Goal: Communication & Community: Answer question/provide support

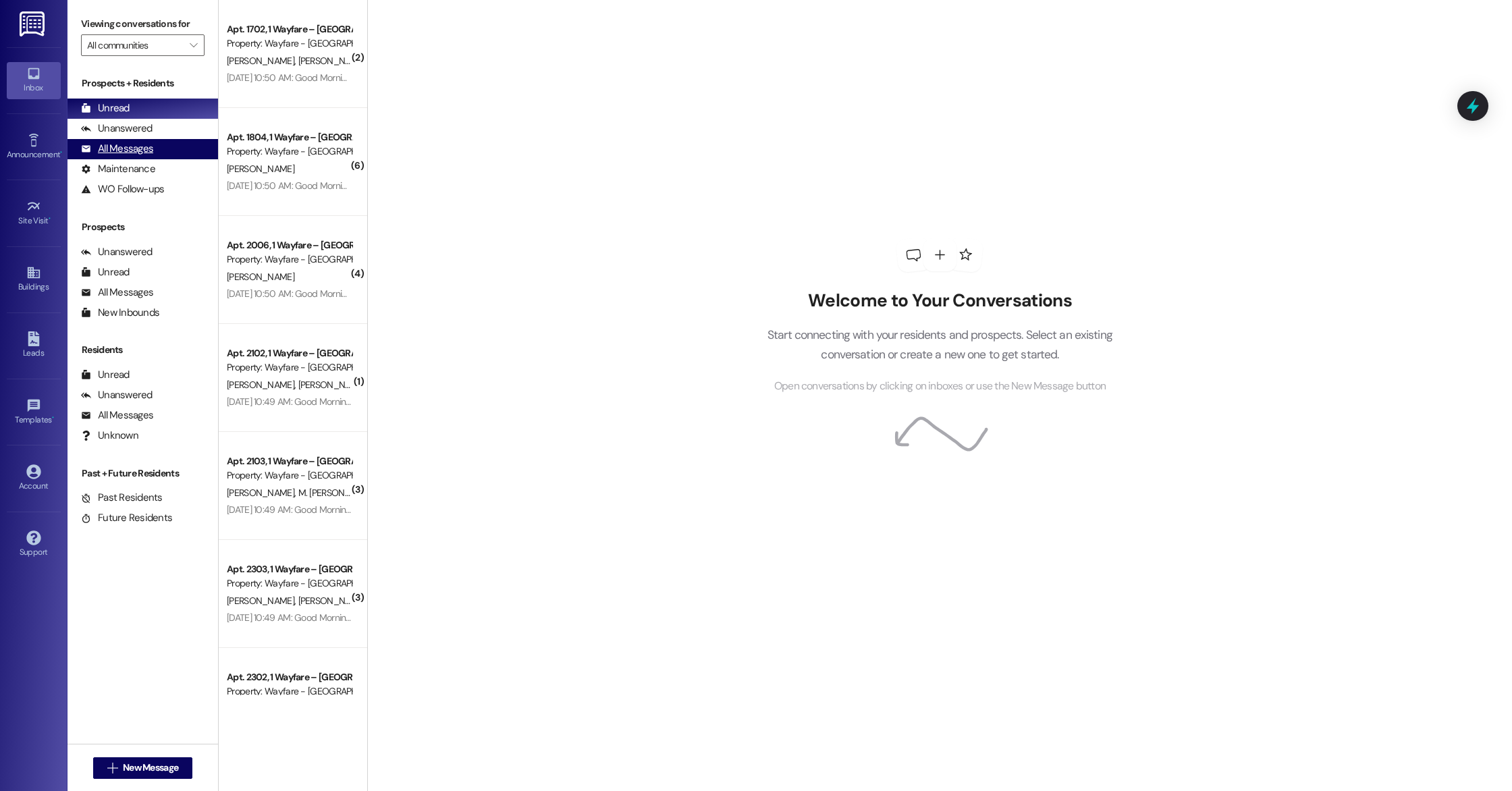
click at [159, 148] on div "All Messages (undefined)" at bounding box center [142, 149] width 150 height 20
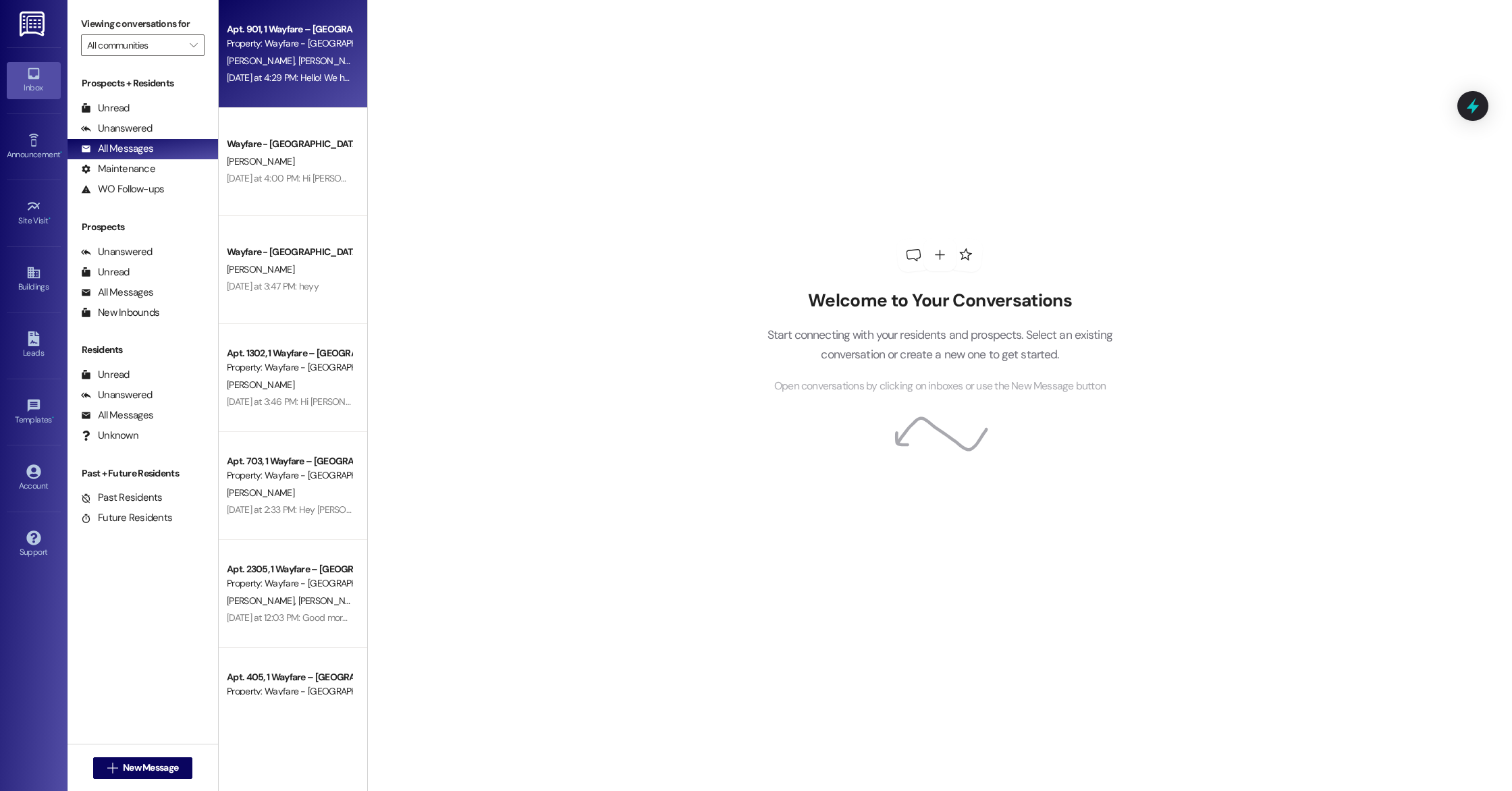
click at [245, 34] on div "Apt. 901, 1 Wayfare – [GEOGRAPHIC_DATA]" at bounding box center [289, 29] width 125 height 14
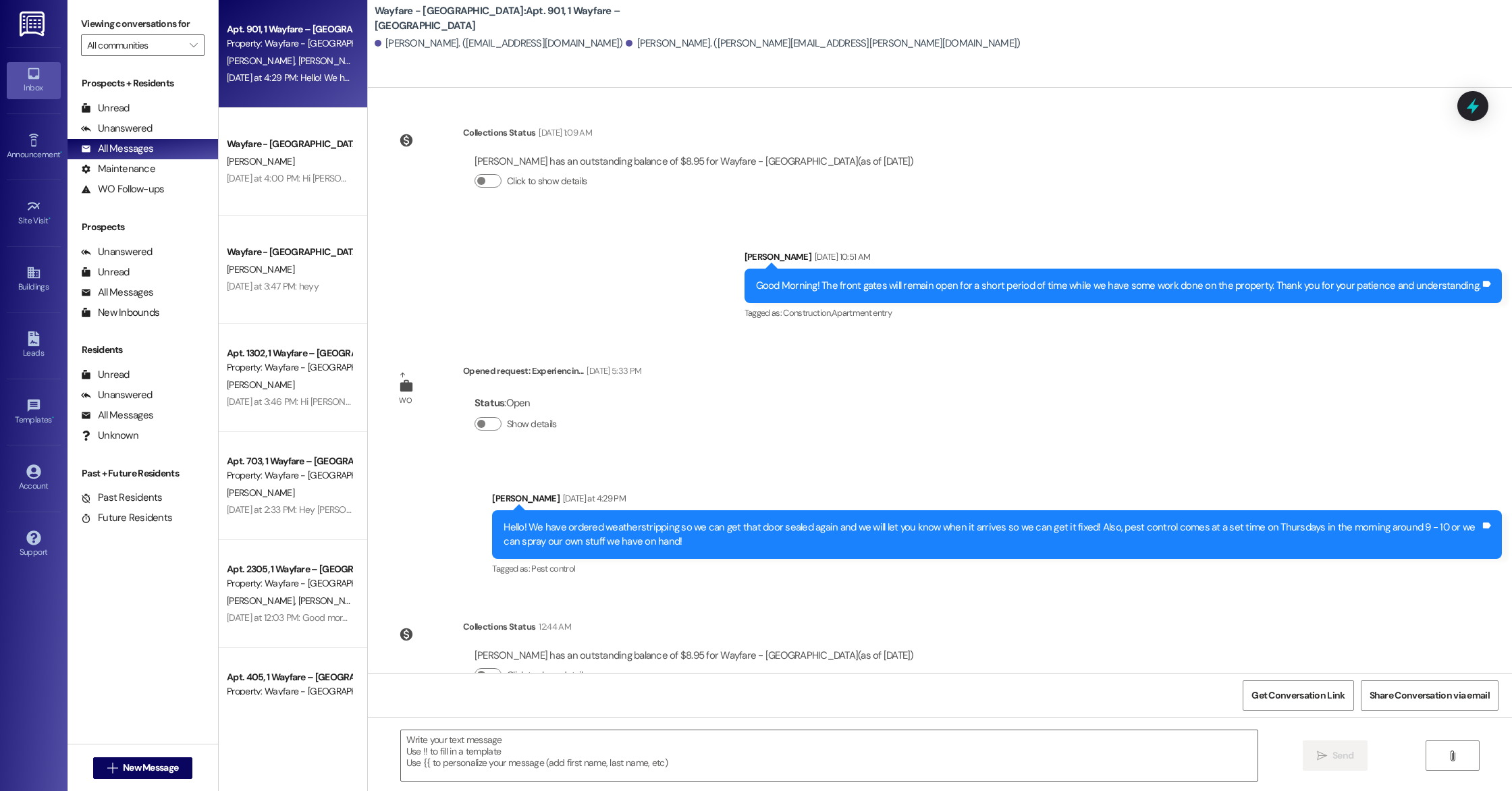
scroll to position [1740, 0]
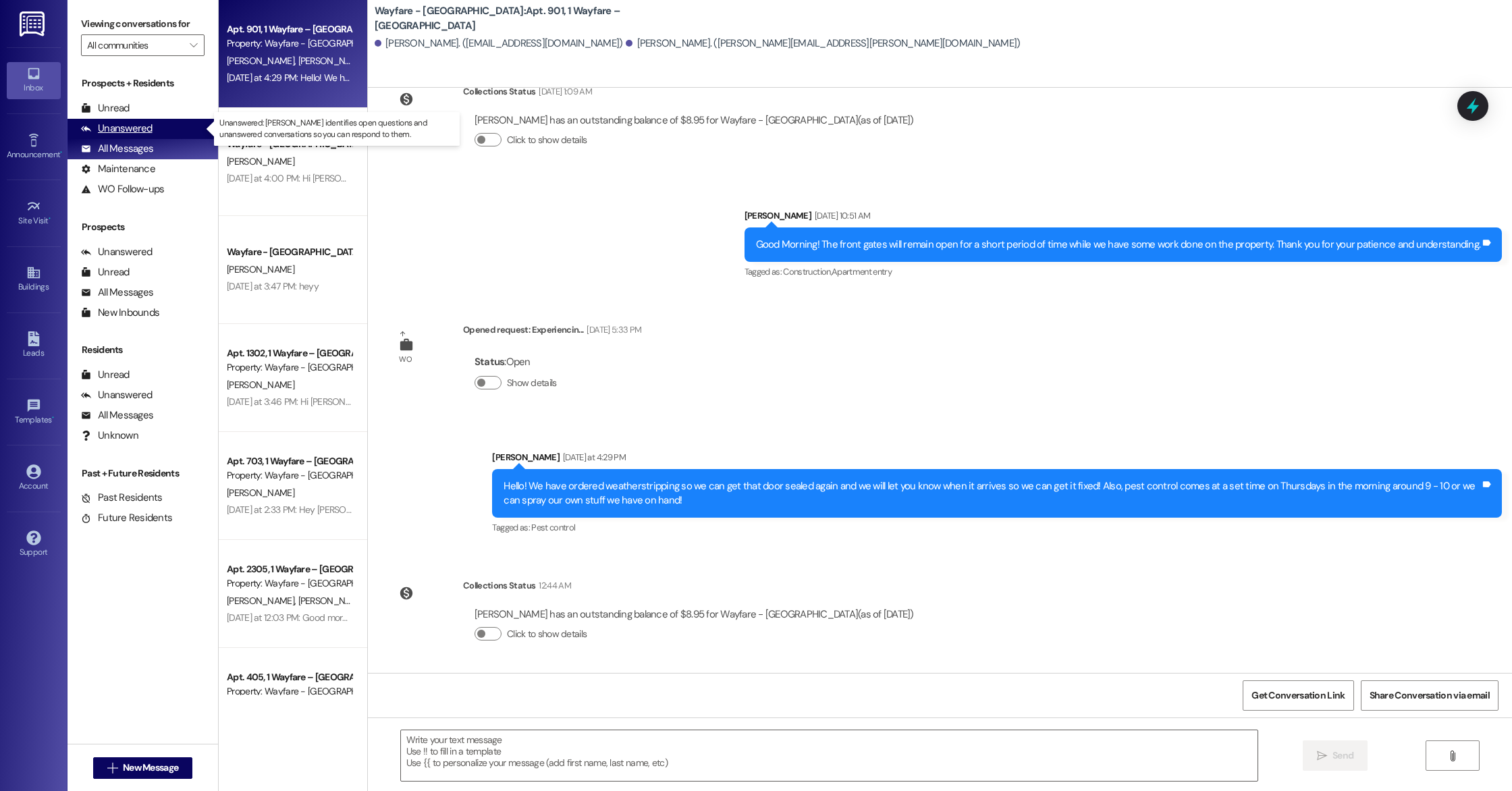
click at [158, 129] on div "Unanswered (0)" at bounding box center [142, 129] width 150 height 20
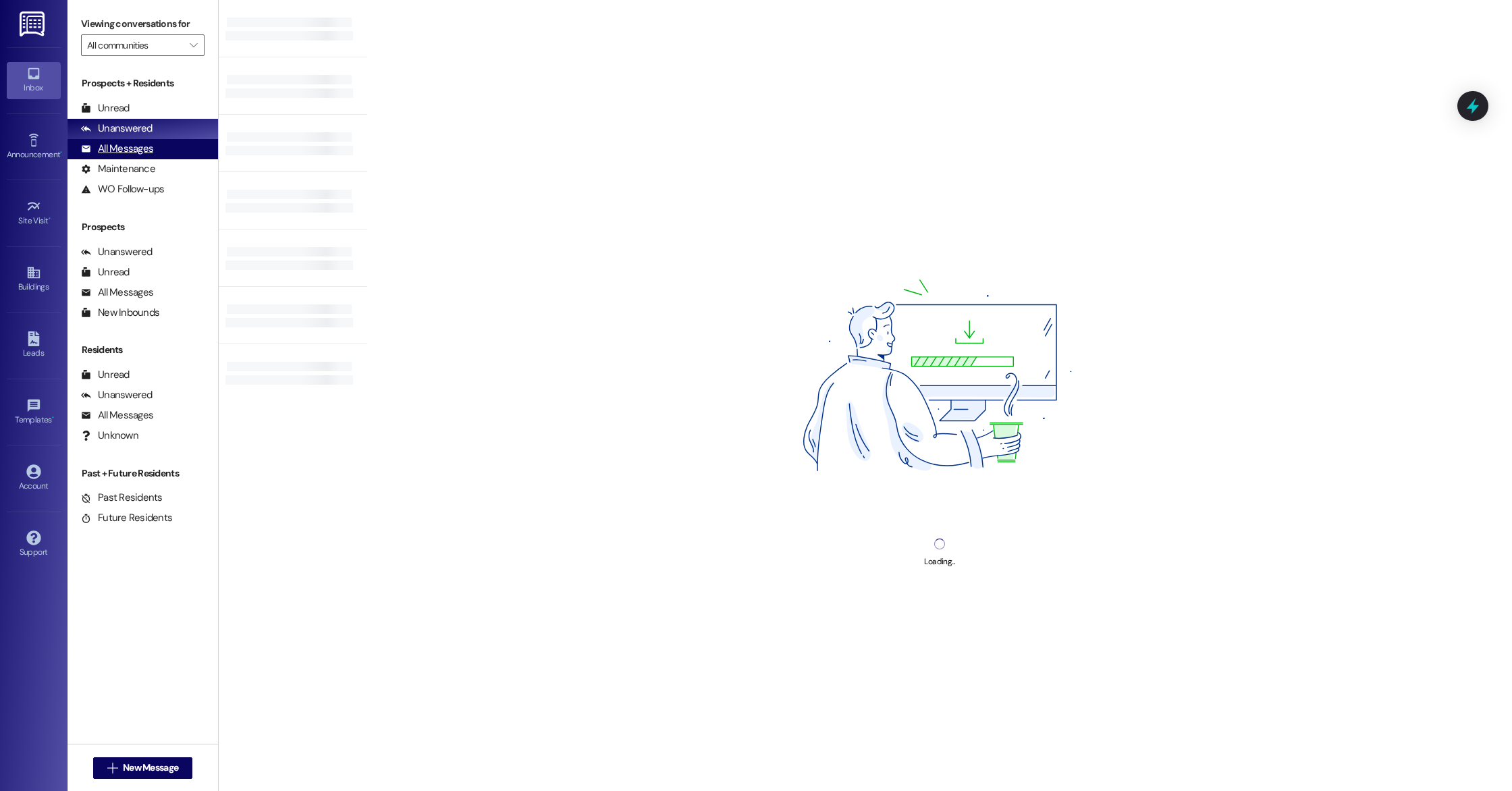
click at [158, 145] on div "All Messages (undefined)" at bounding box center [142, 149] width 150 height 20
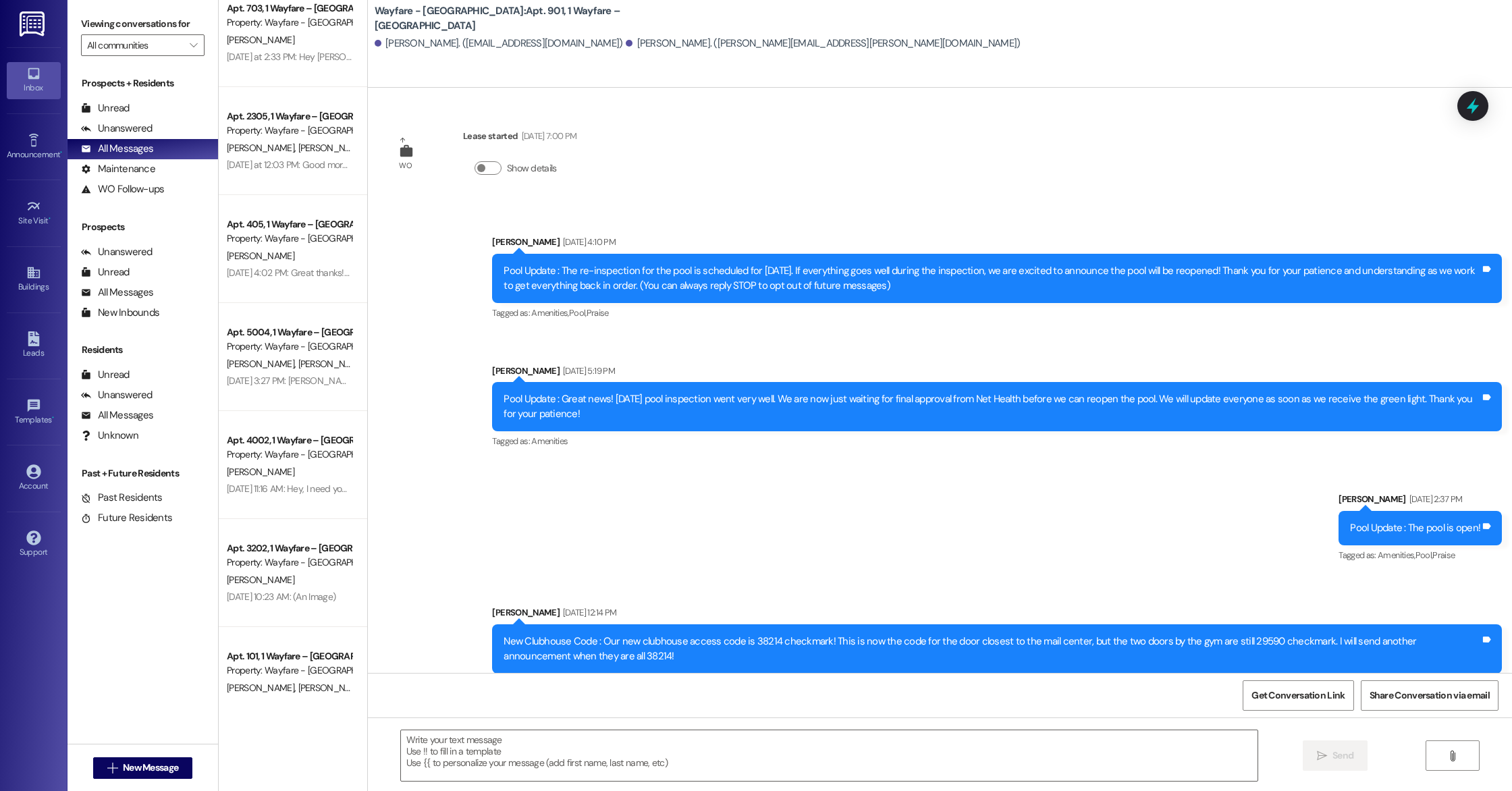
scroll to position [0, 0]
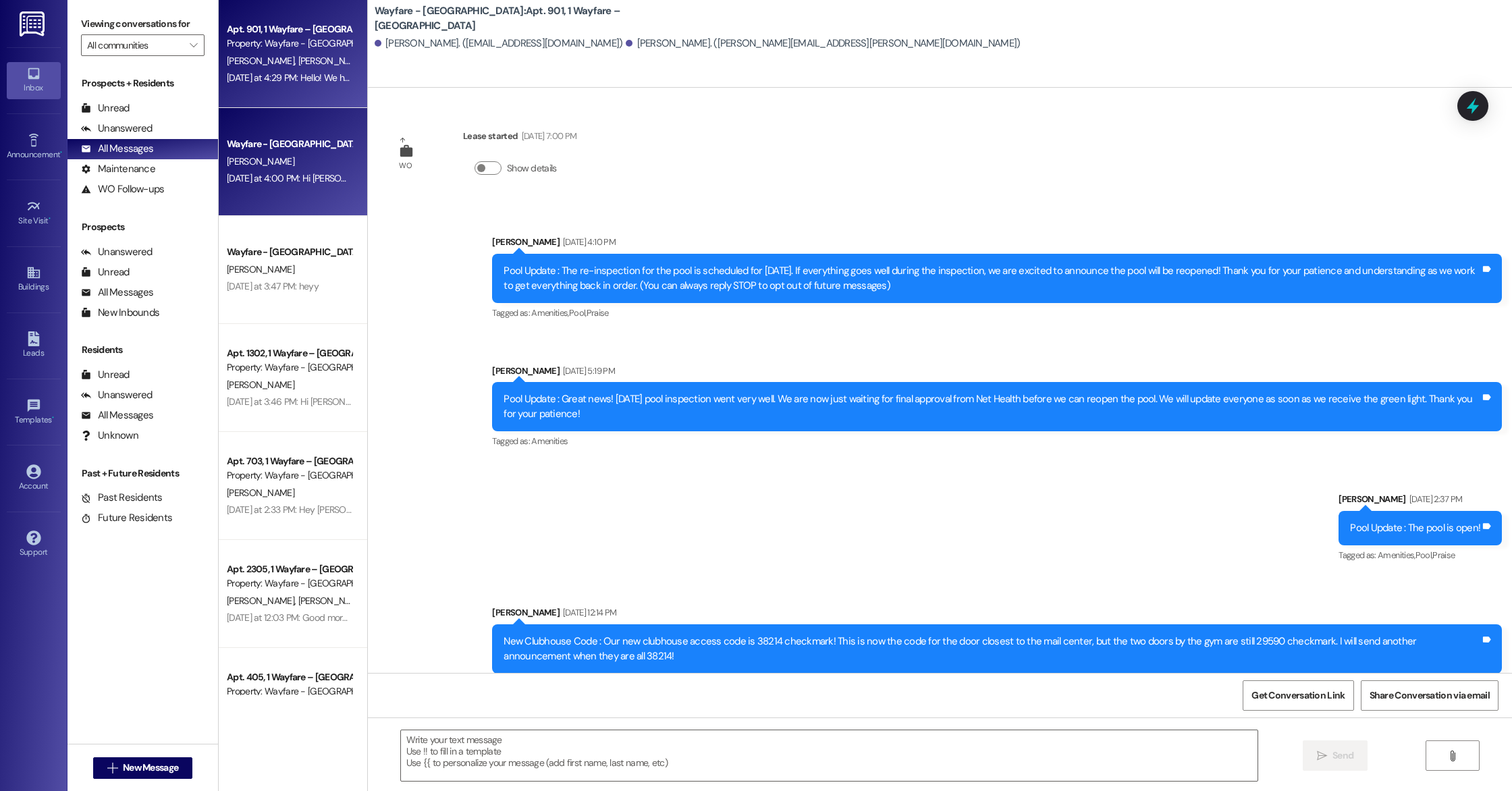
click at [311, 158] on div "[PERSON_NAME]" at bounding box center [289, 161] width 128 height 17
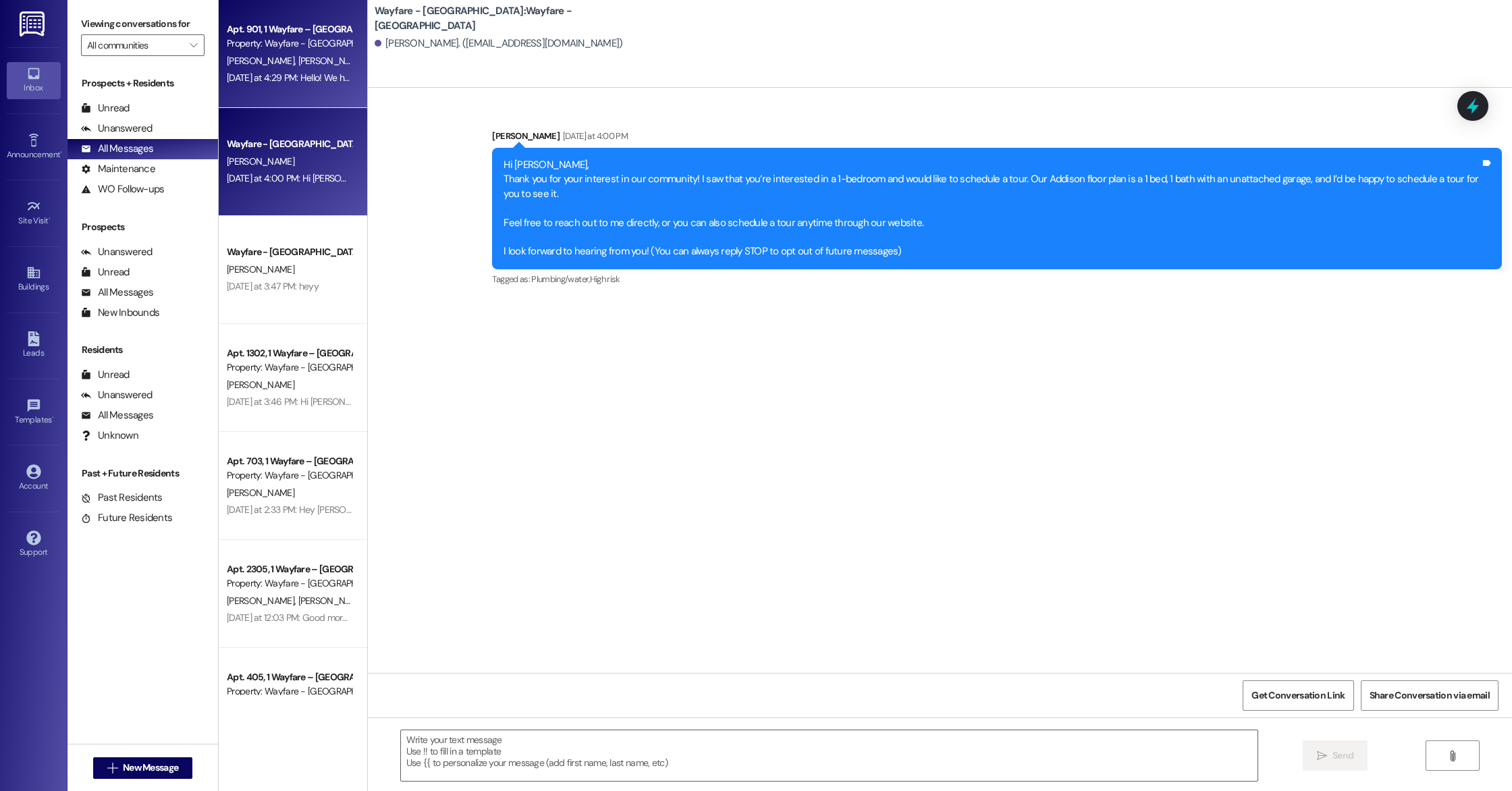
click at [302, 93] on div "Apt. [GEOGRAPHIC_DATA] – [GEOGRAPHIC_DATA] Property: Wayfare - [GEOGRAPHIC_DATA…" at bounding box center [292, 54] width 148 height 108
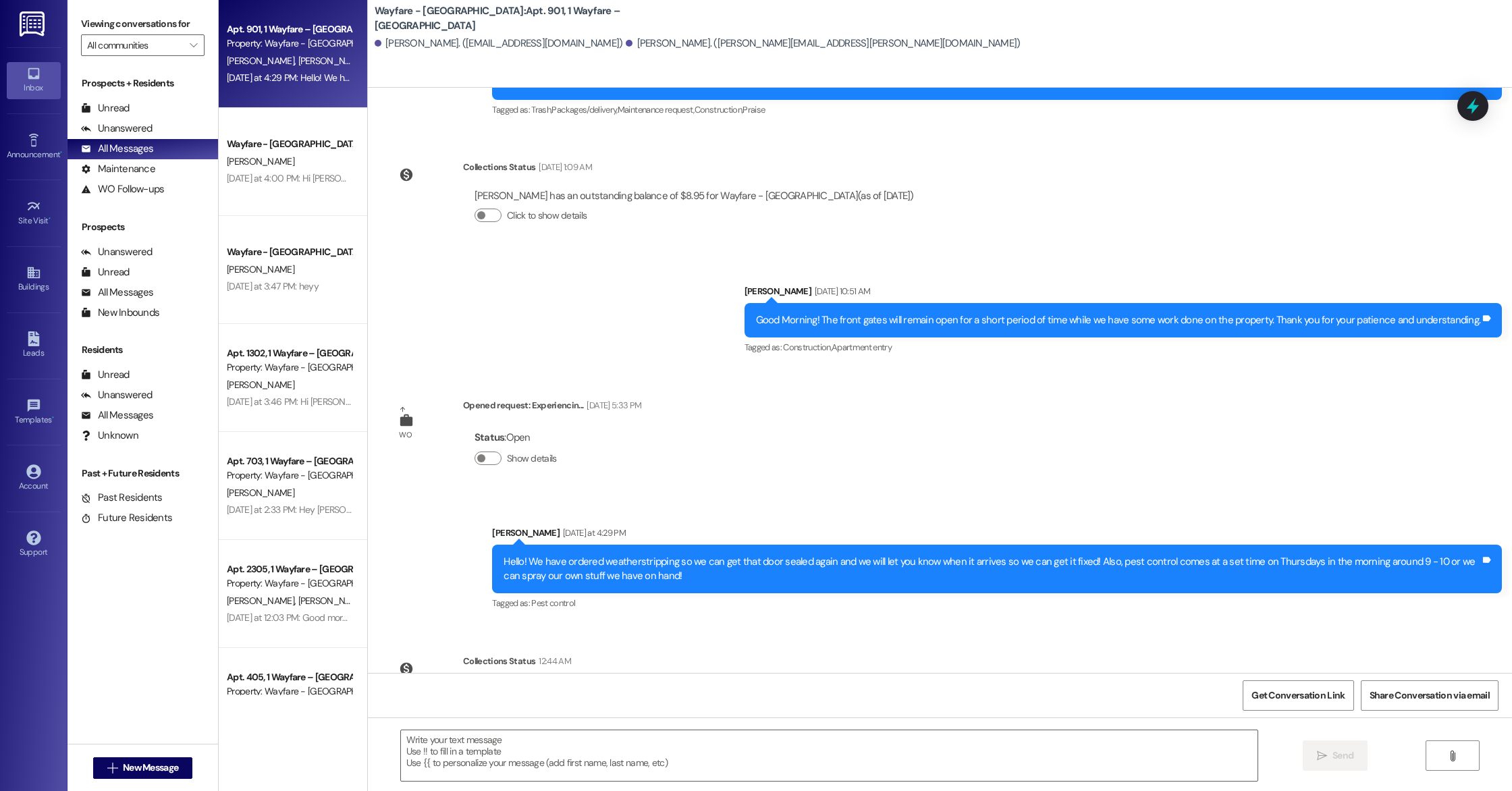
scroll to position [1740, 0]
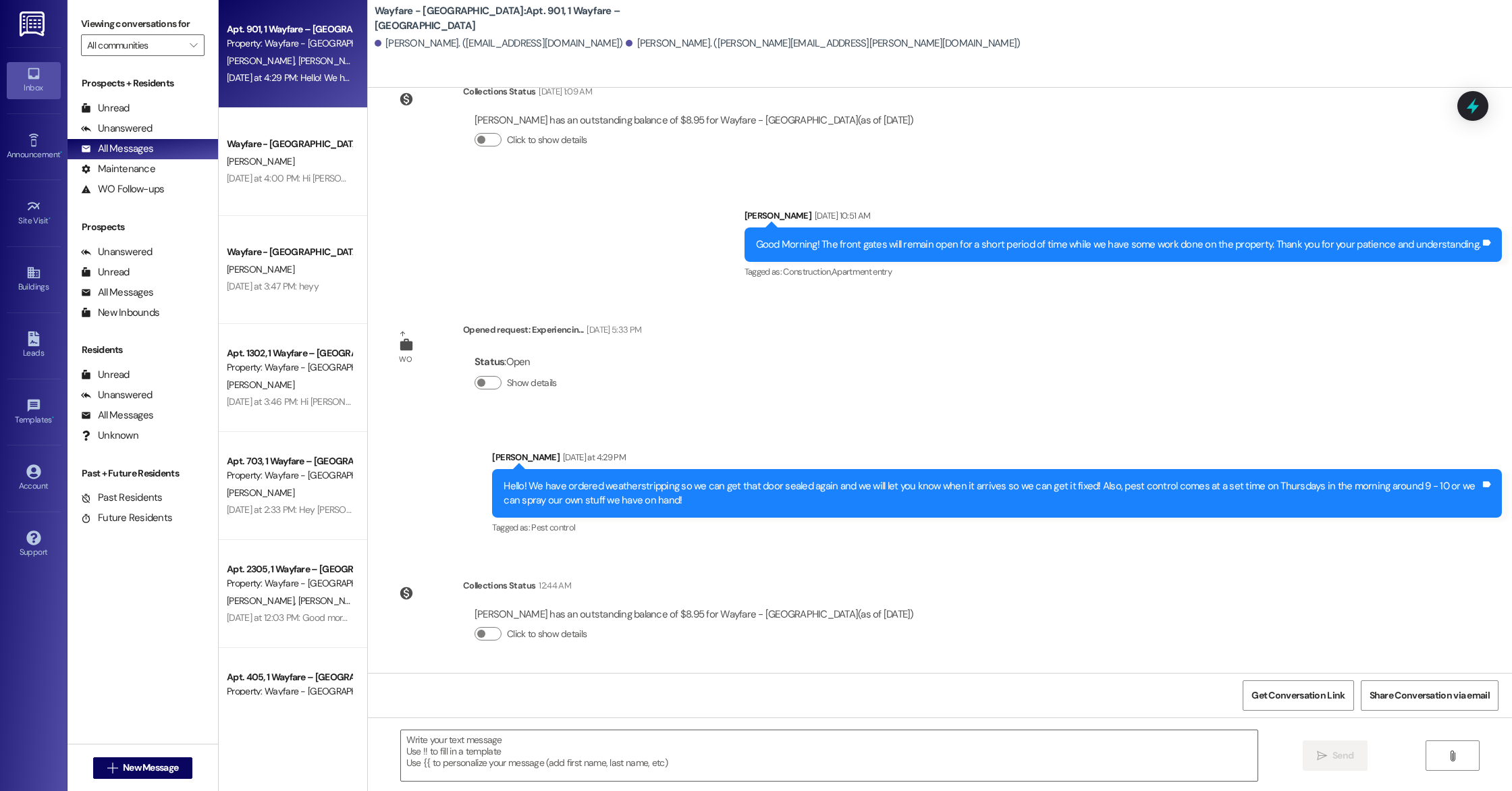
click at [399, 332] on icon at bounding box center [402, 334] width 7 height 7
click at [177, 125] on div "Unanswered (0)" at bounding box center [142, 129] width 150 height 20
click at [178, 153] on div "All Messages (undefined)" at bounding box center [142, 149] width 150 height 20
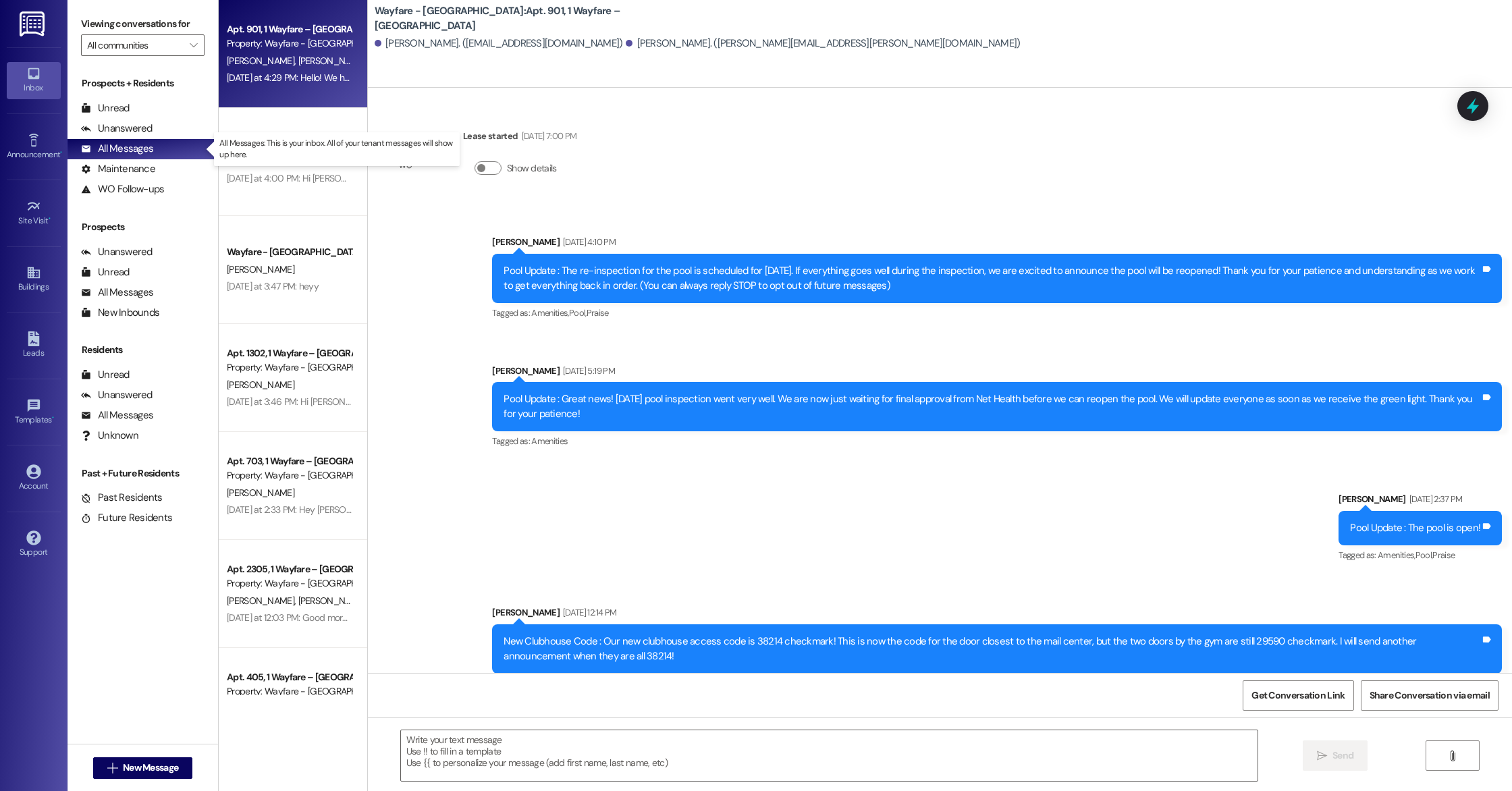
click at [267, 154] on p "All Messages: This is your inbox. All of your tenant messages will show up here." at bounding box center [337, 149] width 235 height 23
